Goal: Information Seeking & Learning: Learn about a topic

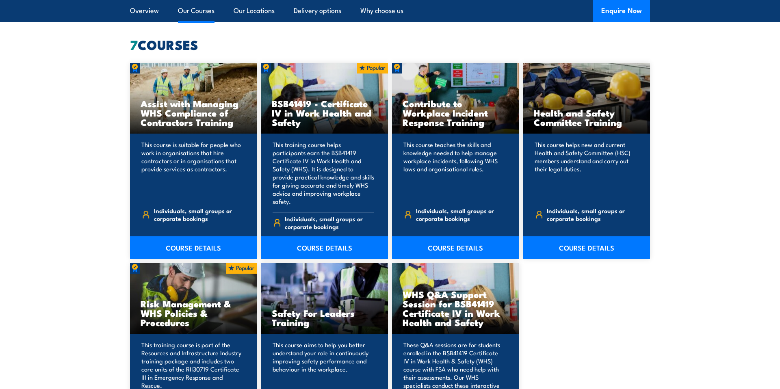
scroll to position [628, 0]
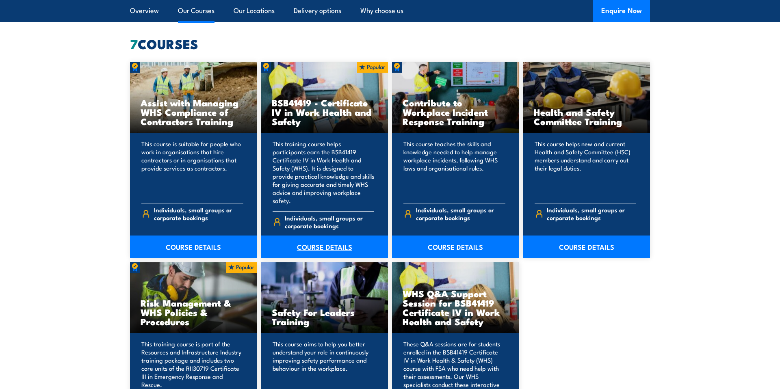
click at [314, 242] on link "COURSE DETAILS" at bounding box center [324, 246] width 127 height 23
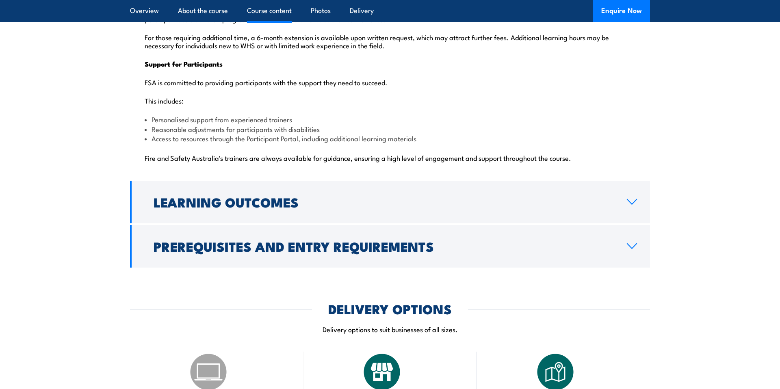
scroll to position [2015, 0]
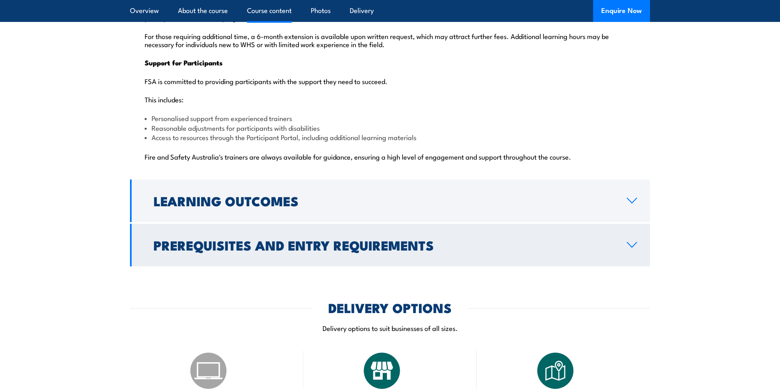
click at [327, 239] on h2 "Prerequisites and Entry Requirements" at bounding box center [383, 244] width 460 height 11
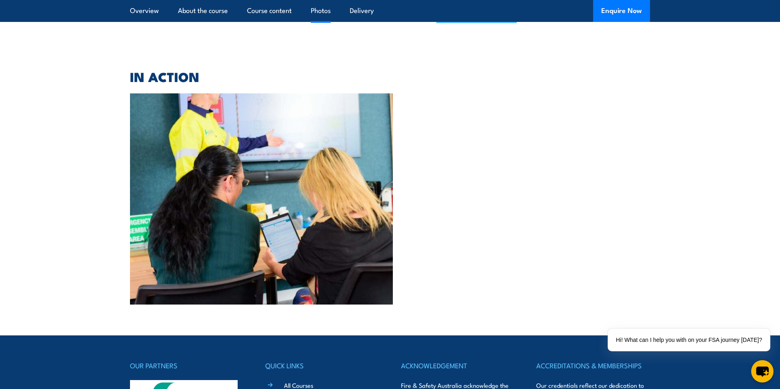
scroll to position [2055, 0]
